Goal: Check status: Check status

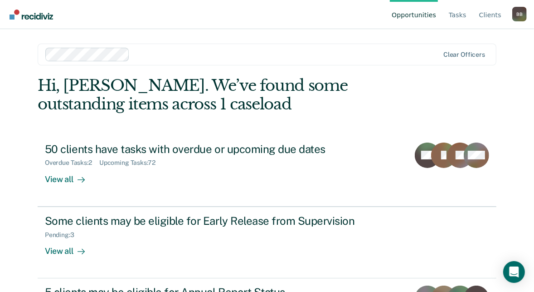
scroll to position [57, 0]
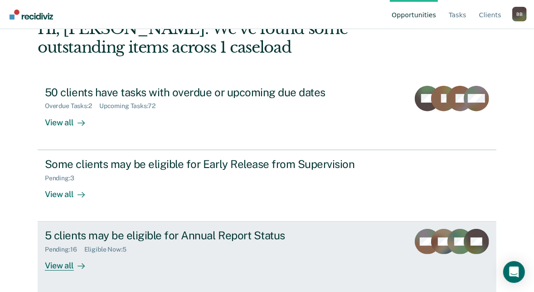
click at [193, 250] on div "Pending : 16 Eligible Now : 5" at bounding box center [204, 247] width 318 height 11
